Goal: Information Seeking & Learning: Learn about a topic

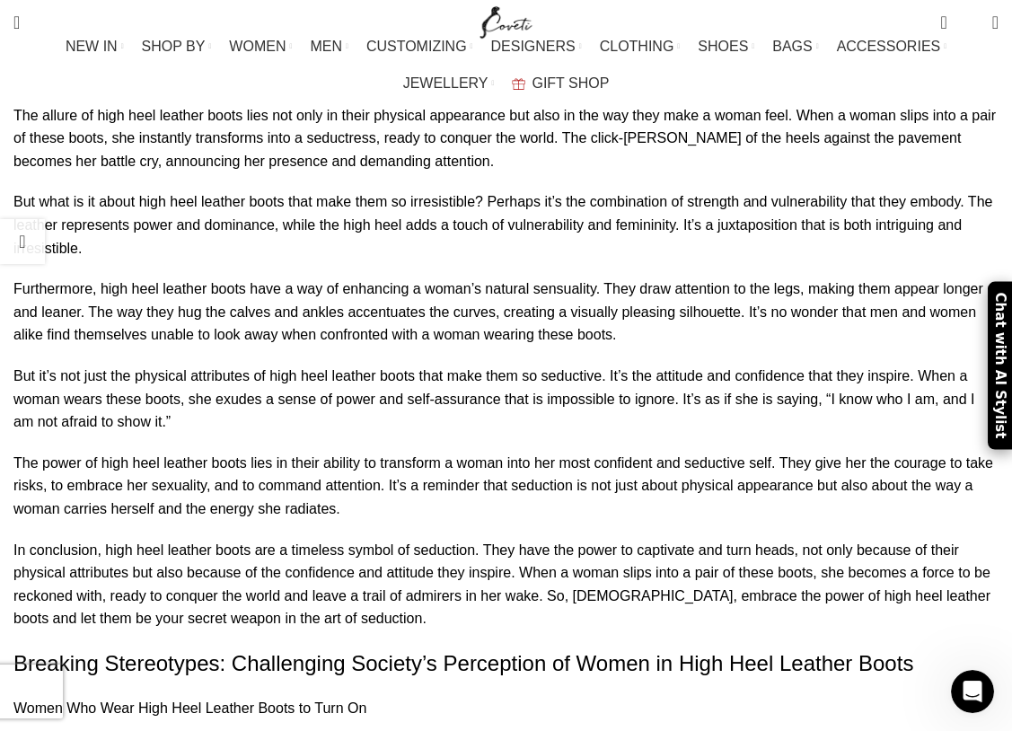
scroll to position [6537, 0]
drag, startPoint x: 651, startPoint y: 417, endPoint x: 0, endPoint y: 372, distance: 652.8
click at [0, 372] on div "How to women who wear high heel leather boots to turn on Posted by [PERSON_NAME…" at bounding box center [506, 110] width 1012 height 12401
copy p "One possible explanation for this phenomenon lies in the concept of power and d…"
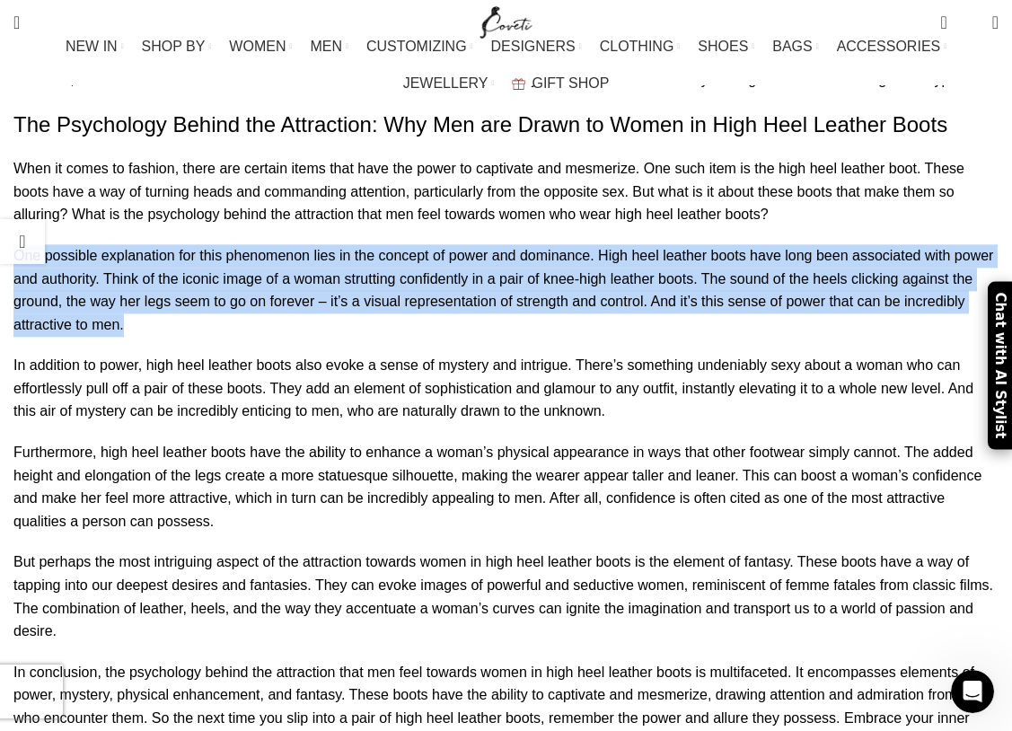
scroll to position [7945, 0]
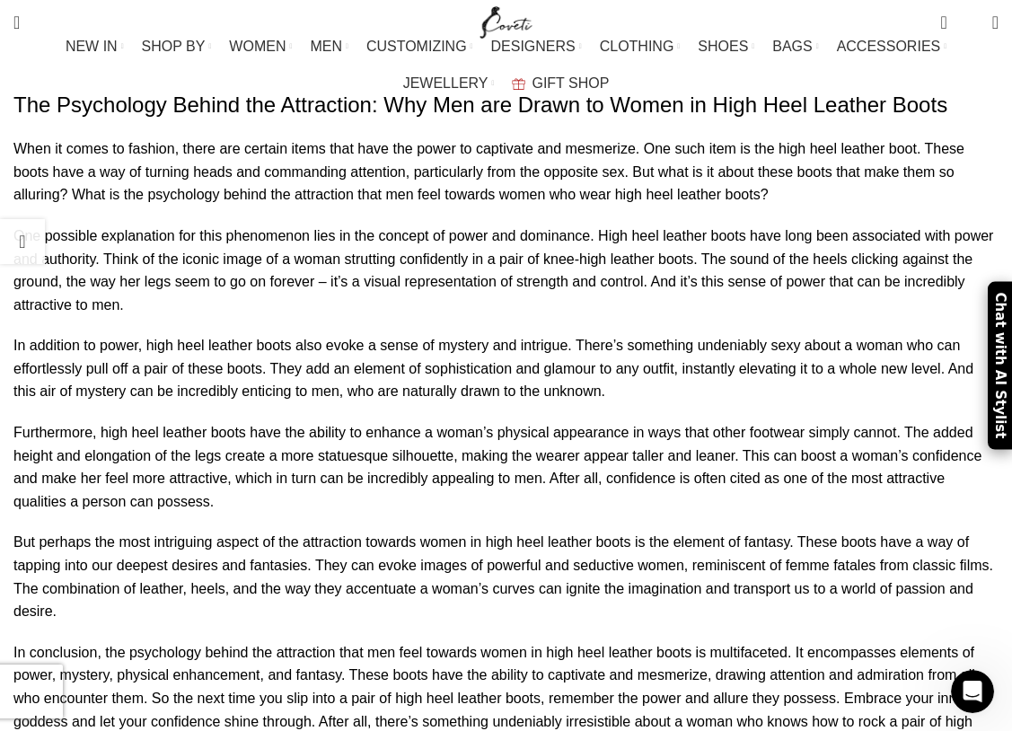
drag, startPoint x: 534, startPoint y: 196, endPoint x: 12, endPoint y: 167, distance: 523.6
copy p "The empowering nature of high heel leather boots extends beyond their physical …"
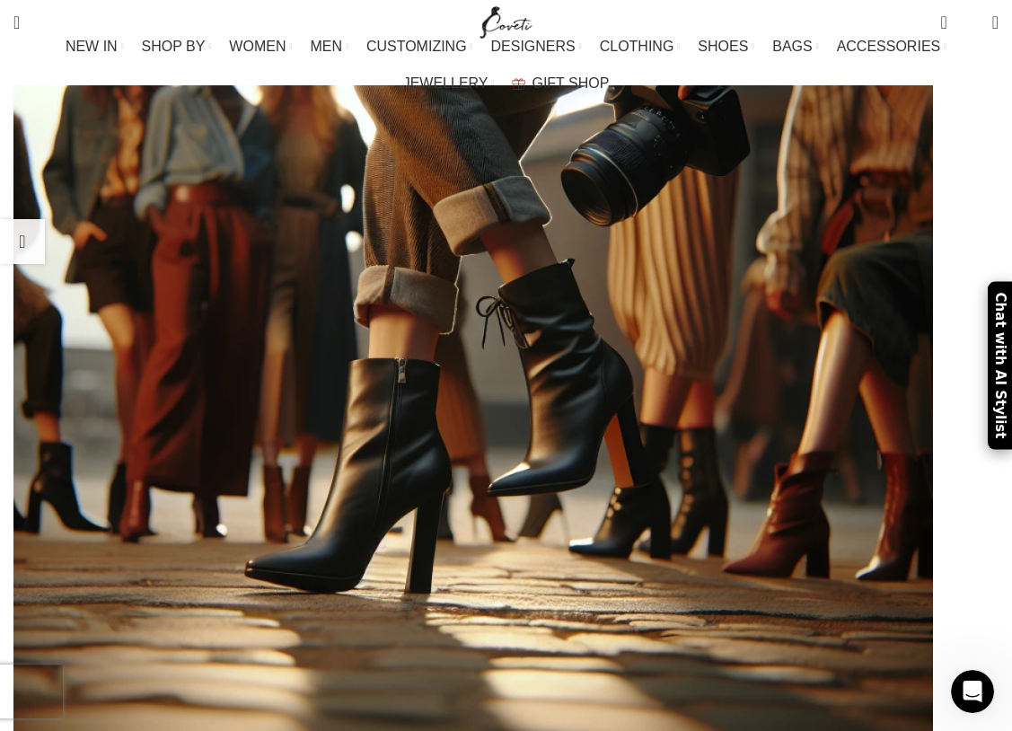
scroll to position [201, 0]
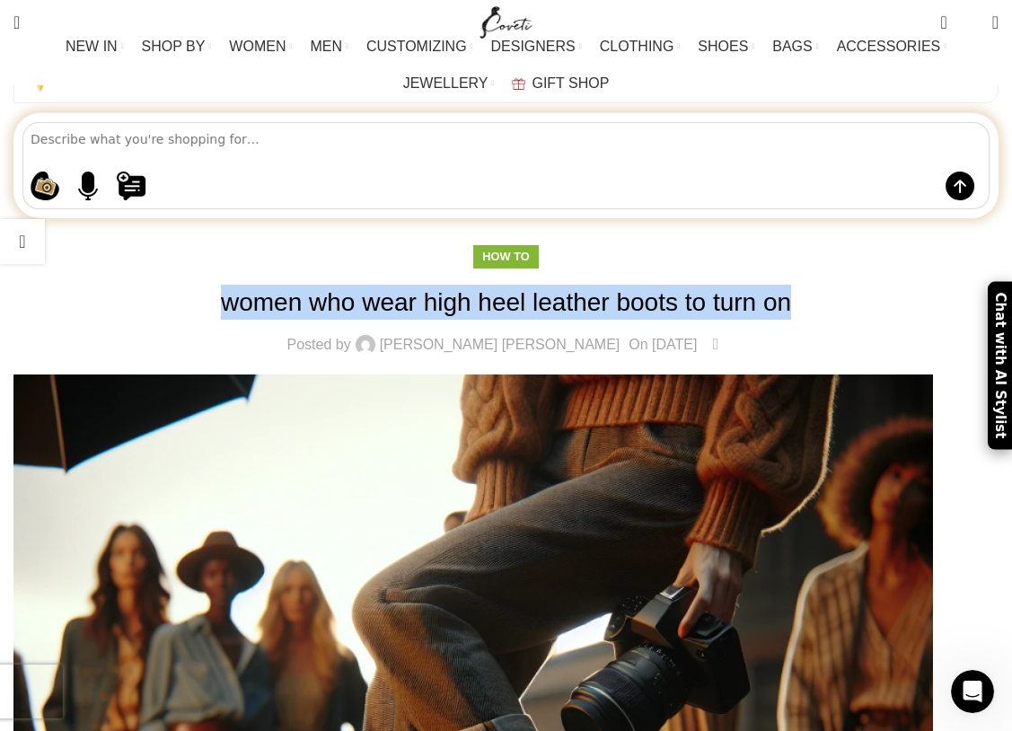
drag, startPoint x: 180, startPoint y: 241, endPoint x: 688, endPoint y: 261, distance: 508.9
copy h1 "women who wear high heel leather boots to turn on"
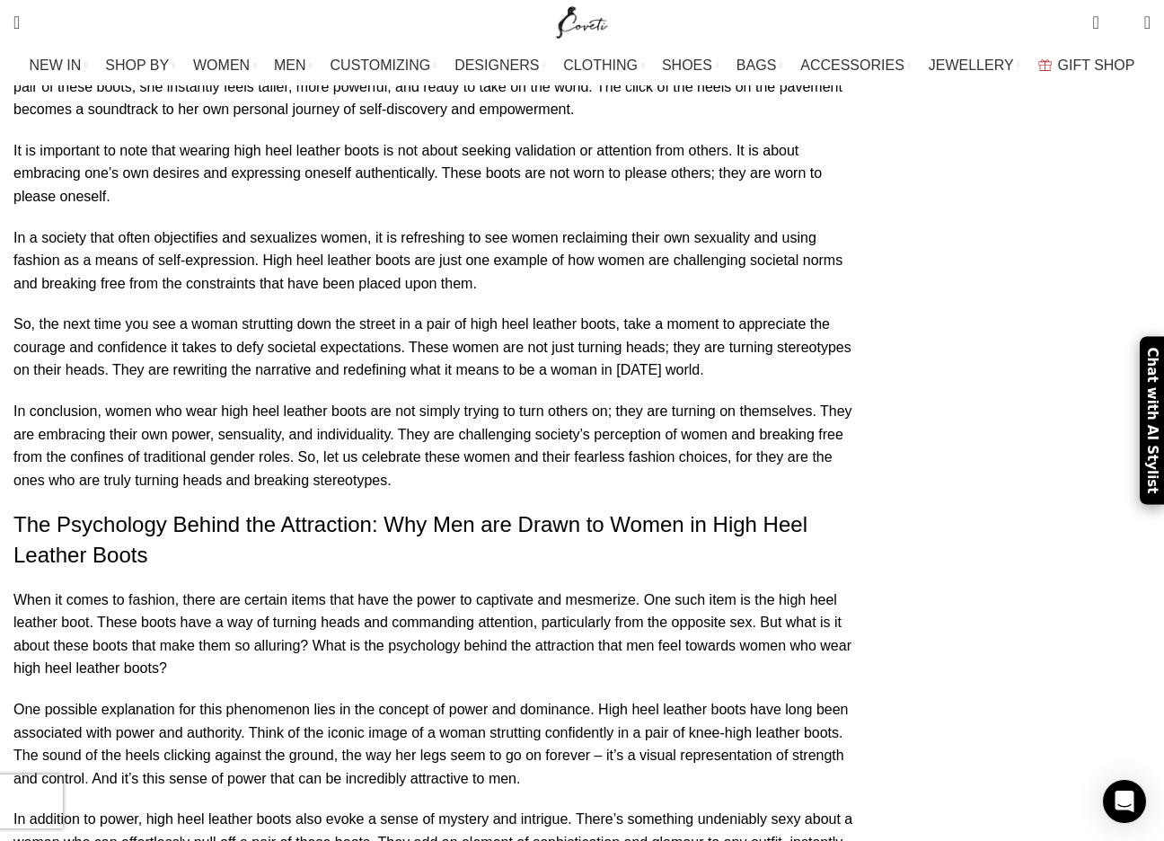
scroll to position [7727, 0]
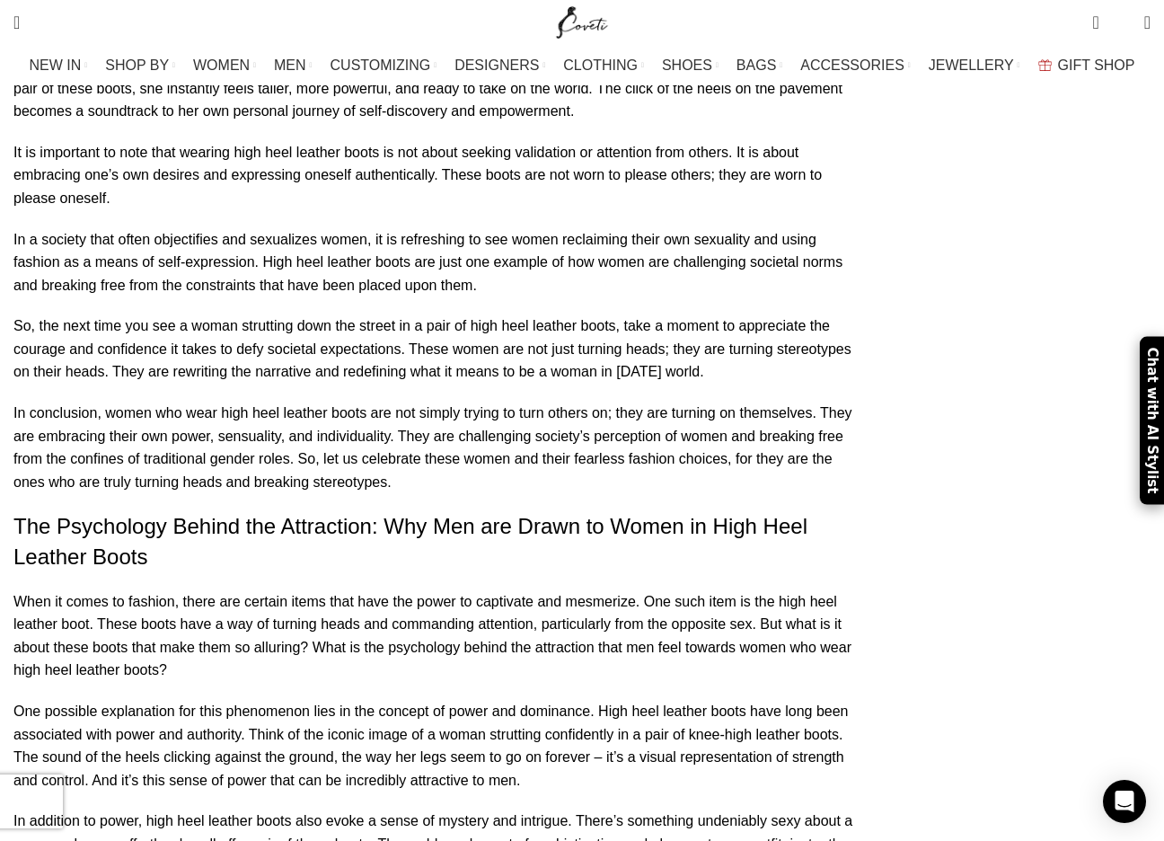
drag, startPoint x: 278, startPoint y: 454, endPoint x: 40, endPoint y: 415, distance: 241.2
copy p "When a woman slips on a pair of high heel leather boots, she is instantly trans…"
